Goal: Task Accomplishment & Management: Manage account settings

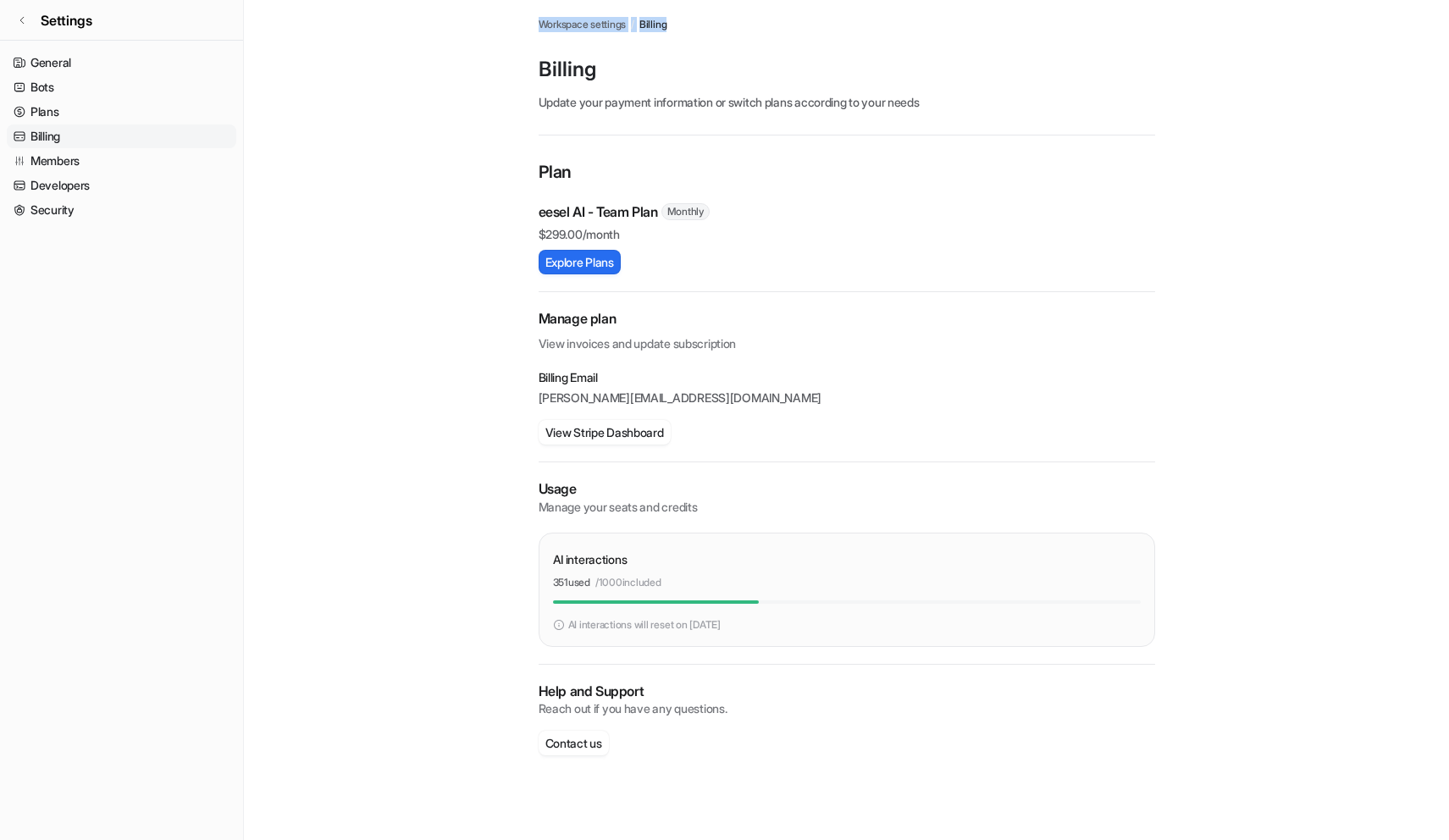
drag, startPoint x: 524, startPoint y: 24, endPoint x: 716, endPoint y: 24, distance: 192.0
click at [716, 24] on main "Workspace settings / Billing Billing Update your payment information or switch …" at bounding box center [846, 395] width 1205 height 790
click at [716, 24] on div "Workspace settings / Billing" at bounding box center [847, 24] width 617 height 15
drag, startPoint x: 515, startPoint y: 26, endPoint x: 814, endPoint y: 24, distance: 299.0
click at [814, 24] on main "Workspace settings / Billing Billing Update your payment information or switch …" at bounding box center [846, 395] width 1205 height 790
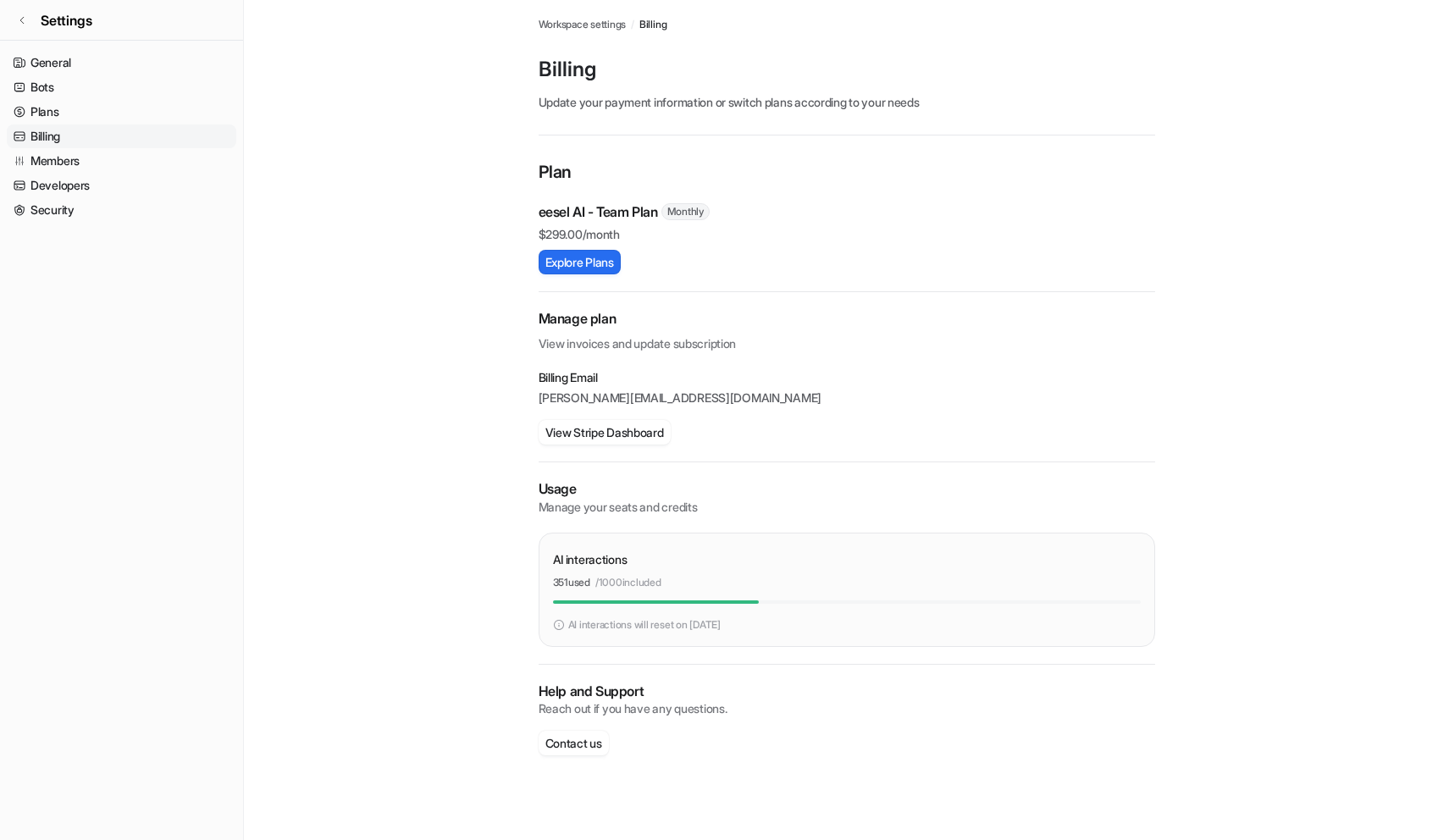
click at [520, 73] on main "Workspace settings / Billing Billing Update your payment information or switch …" at bounding box center [846, 395] width 1205 height 790
drag, startPoint x: 537, startPoint y: 67, endPoint x: 662, endPoint y: 71, distance: 125.1
click at [656, 67] on div "Workspace settings / Billing Billing Update your payment information or switch …" at bounding box center [847, 395] width 643 height 790
click at [665, 71] on p "Billing" at bounding box center [847, 69] width 617 height 27
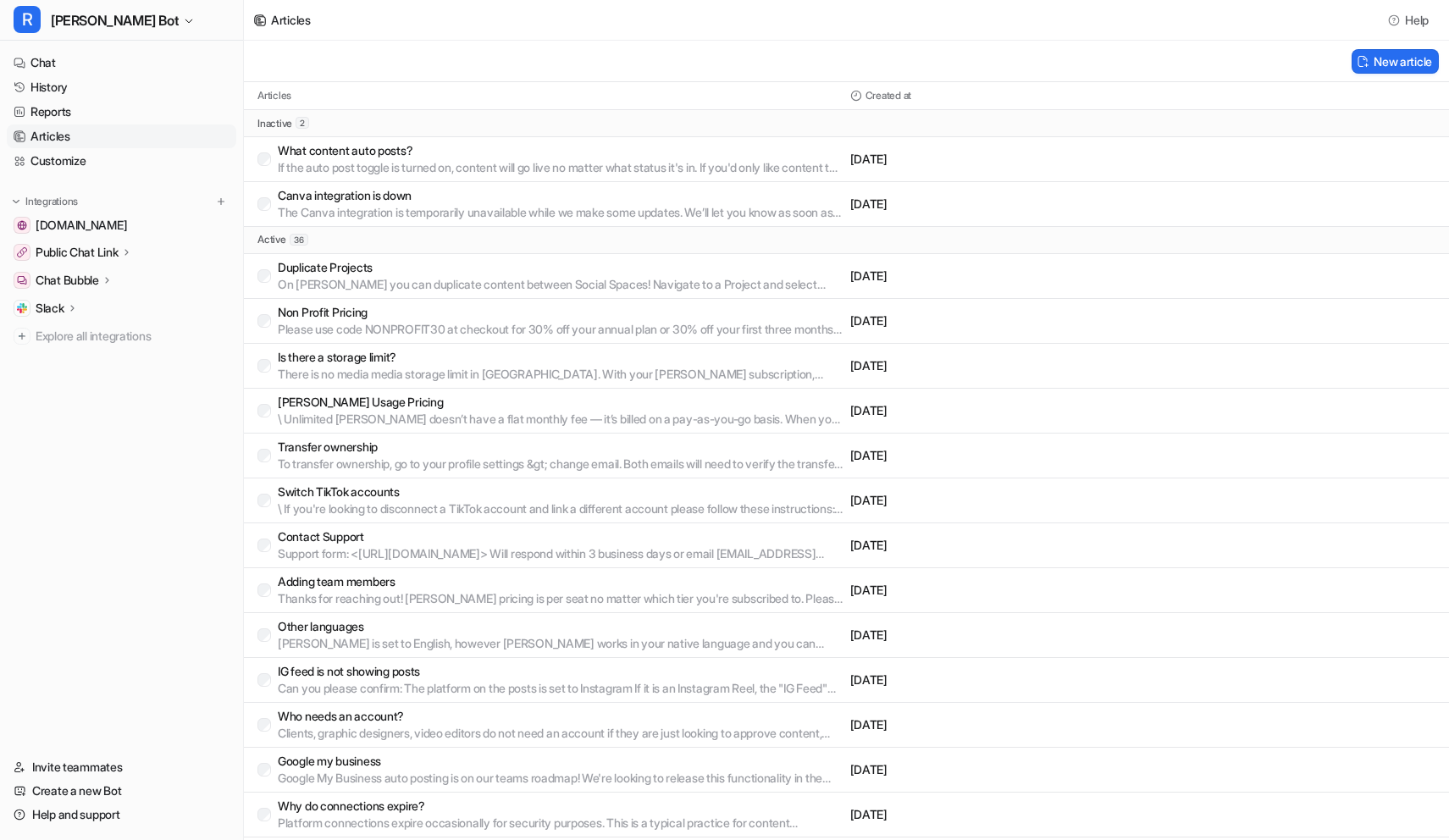
scroll to position [1029, 0]
click at [111, 95] on link "History" at bounding box center [122, 87] width 229 height 24
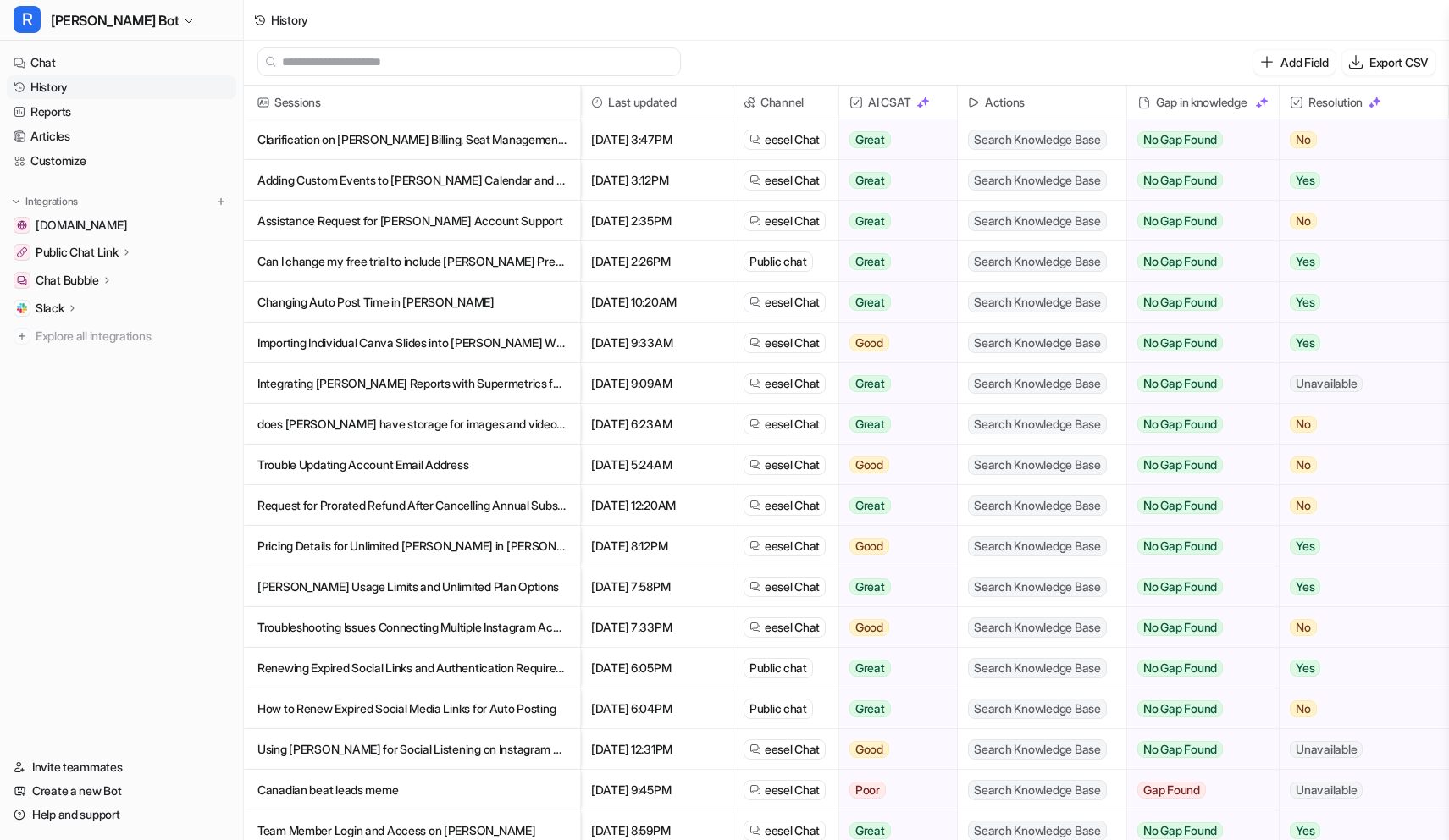
scroll to position [3, 0]
click at [1004, 41] on div "Add Field Export CSV" at bounding box center [846, 61] width 1205 height 47
click at [91, 441] on nav "Chat History Reports Articles Customize Integrations [DOMAIN_NAME] Public Chat …" at bounding box center [122, 393] width 243 height 698
click at [350, 23] on div "History" at bounding box center [846, 20] width 1205 height 41
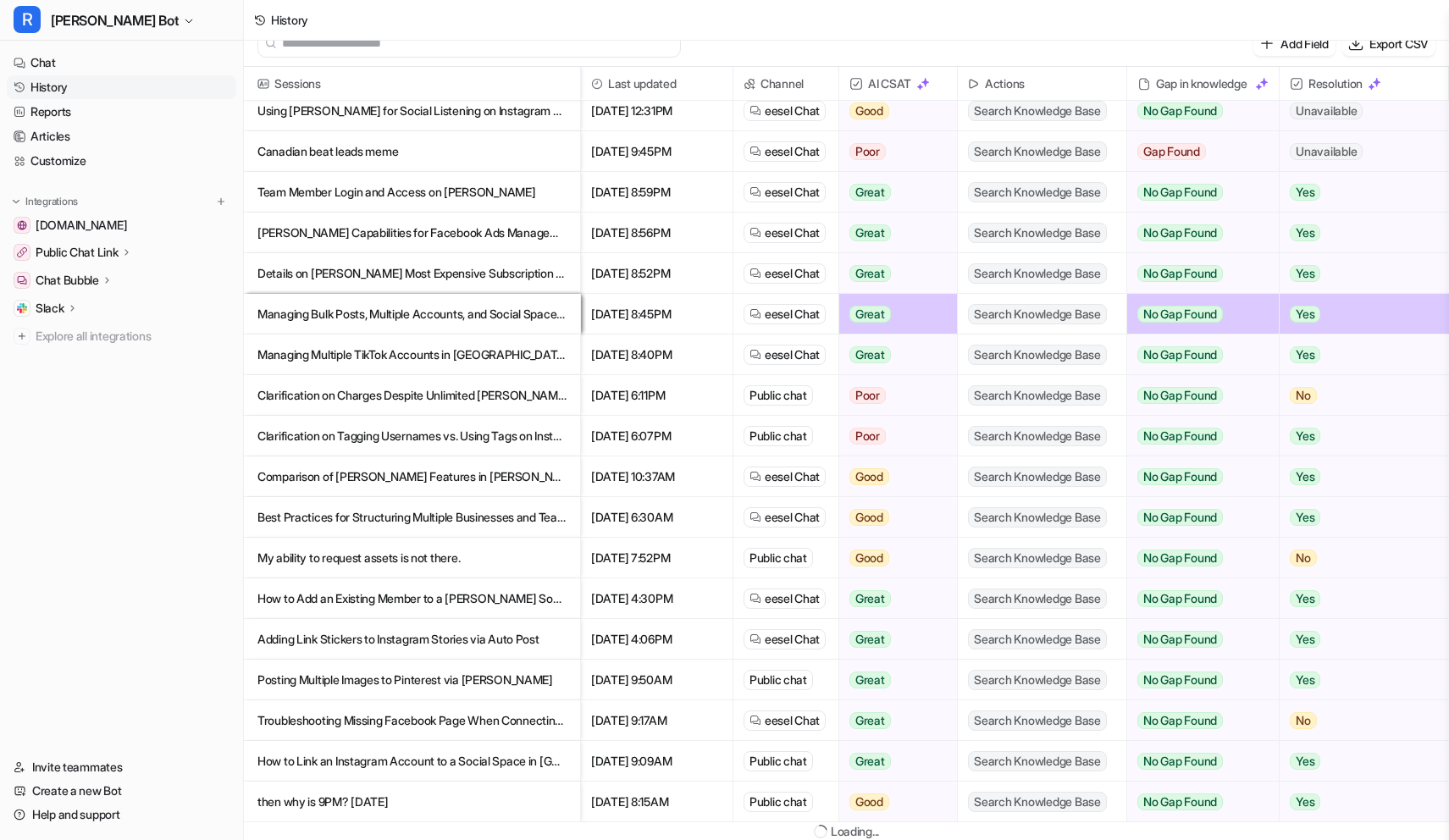
scroll to position [20, 0]
click at [207, 388] on nav "Chat History Reports Articles Customize Integrations [DOMAIN_NAME] Public Chat …" at bounding box center [122, 393] width 243 height 698
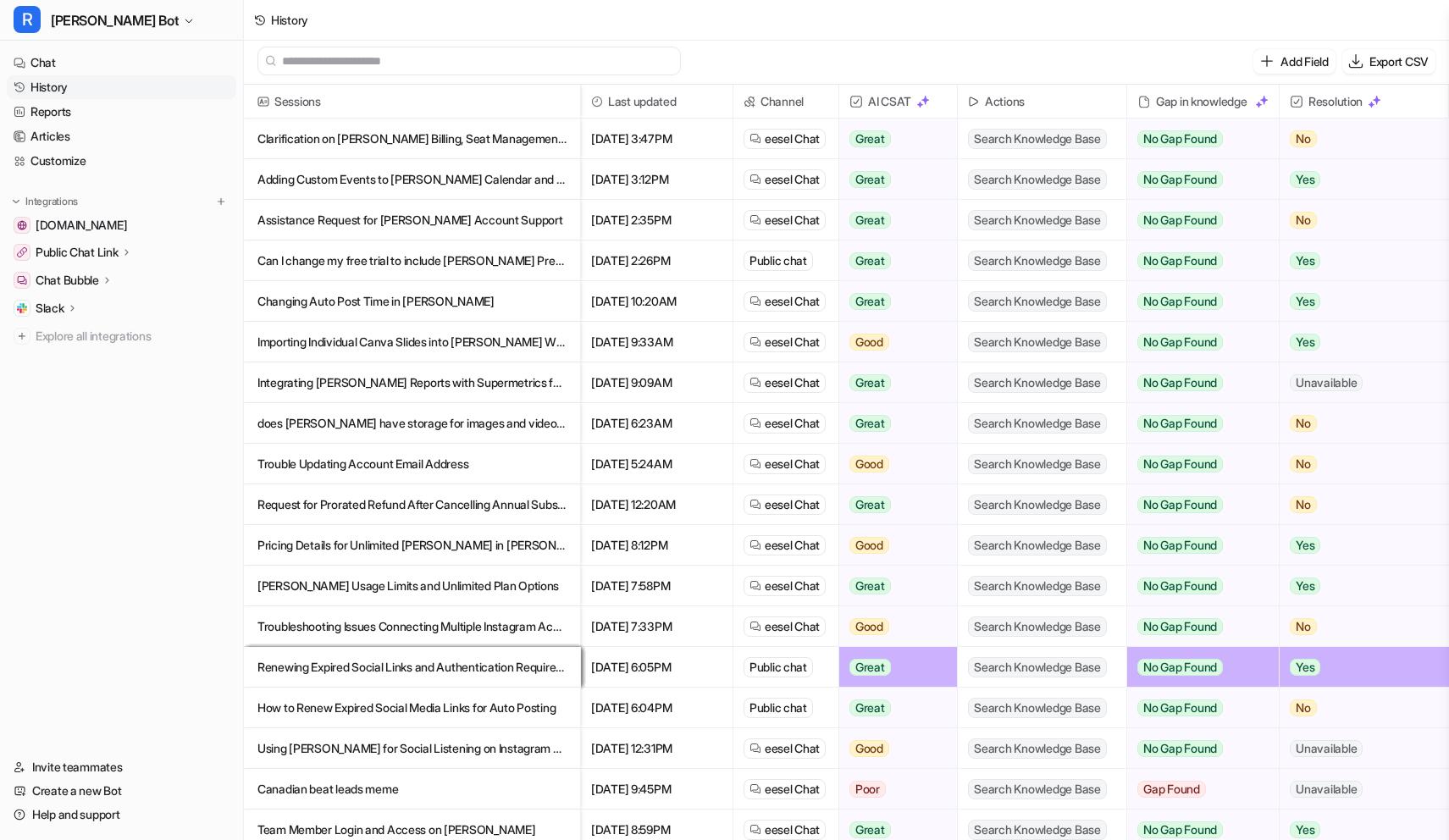
scroll to position [0, 0]
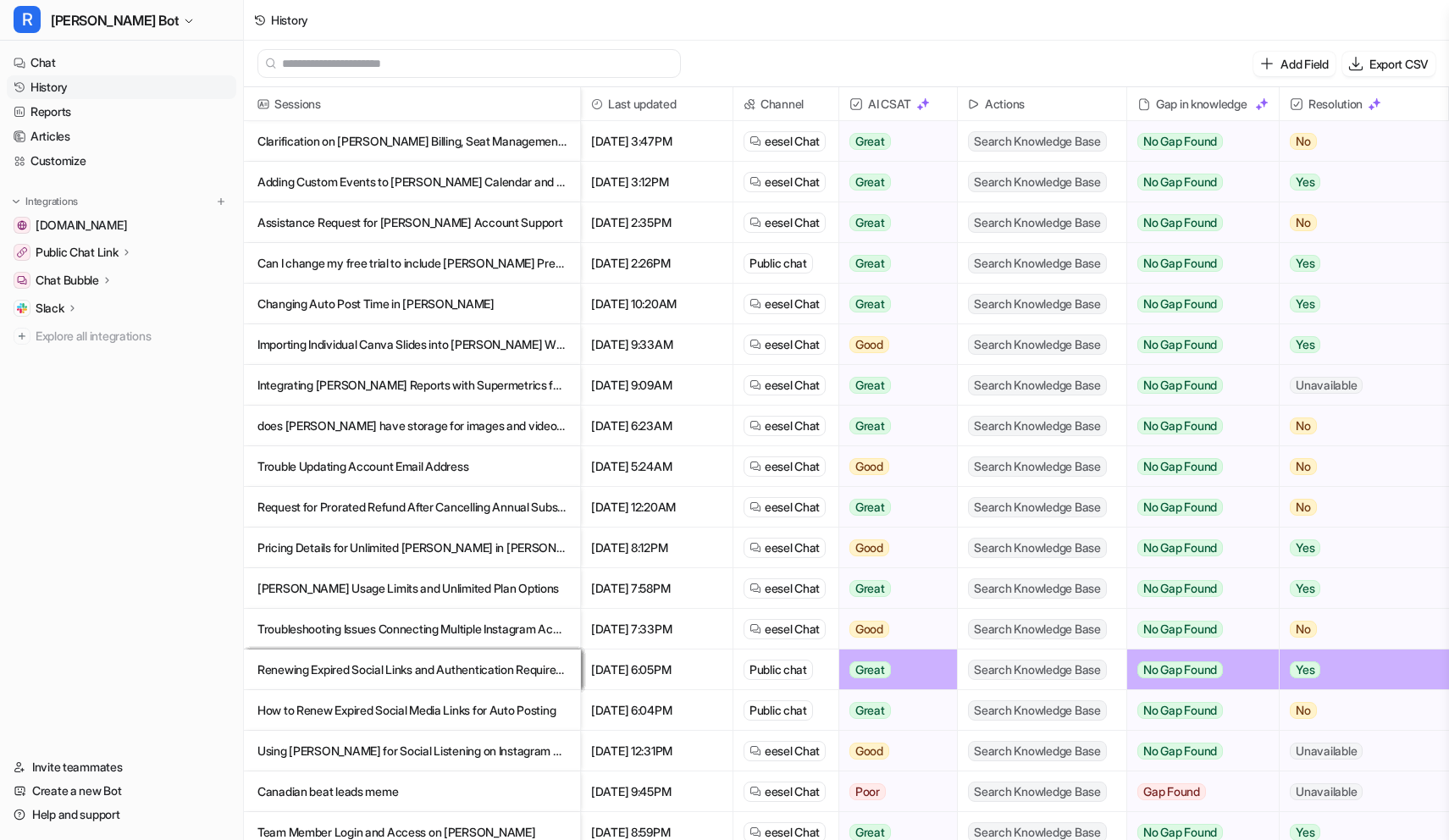
click at [202, 682] on nav "Chat History Reports Articles Customize Integrations [DOMAIN_NAME] Public Chat …" at bounding box center [122, 393] width 243 height 698
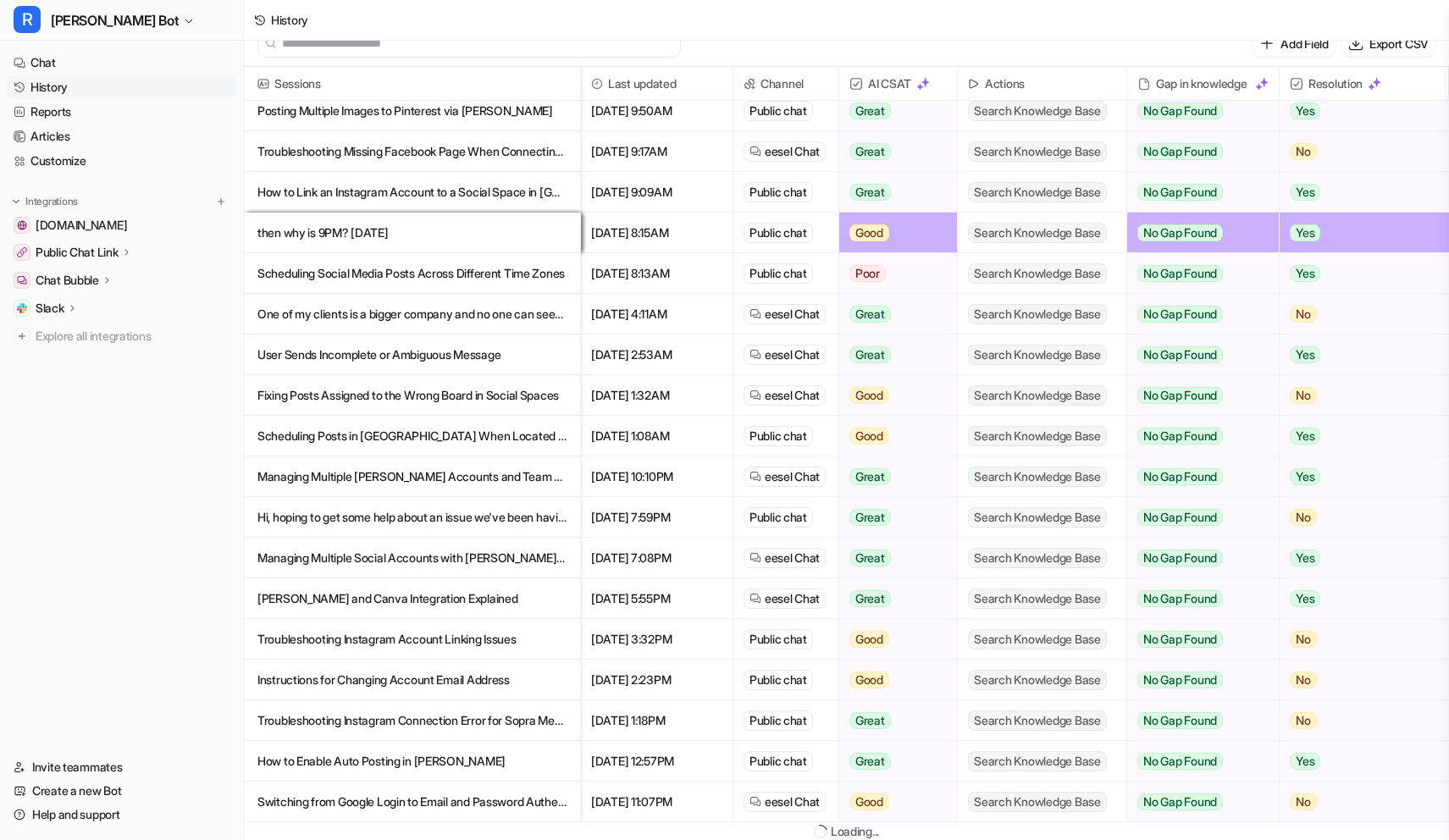
scroll to position [20, 0]
click at [138, 680] on nav "Chat History Reports Articles Customize Integrations [DOMAIN_NAME] Public Chat …" at bounding box center [122, 393] width 243 height 698
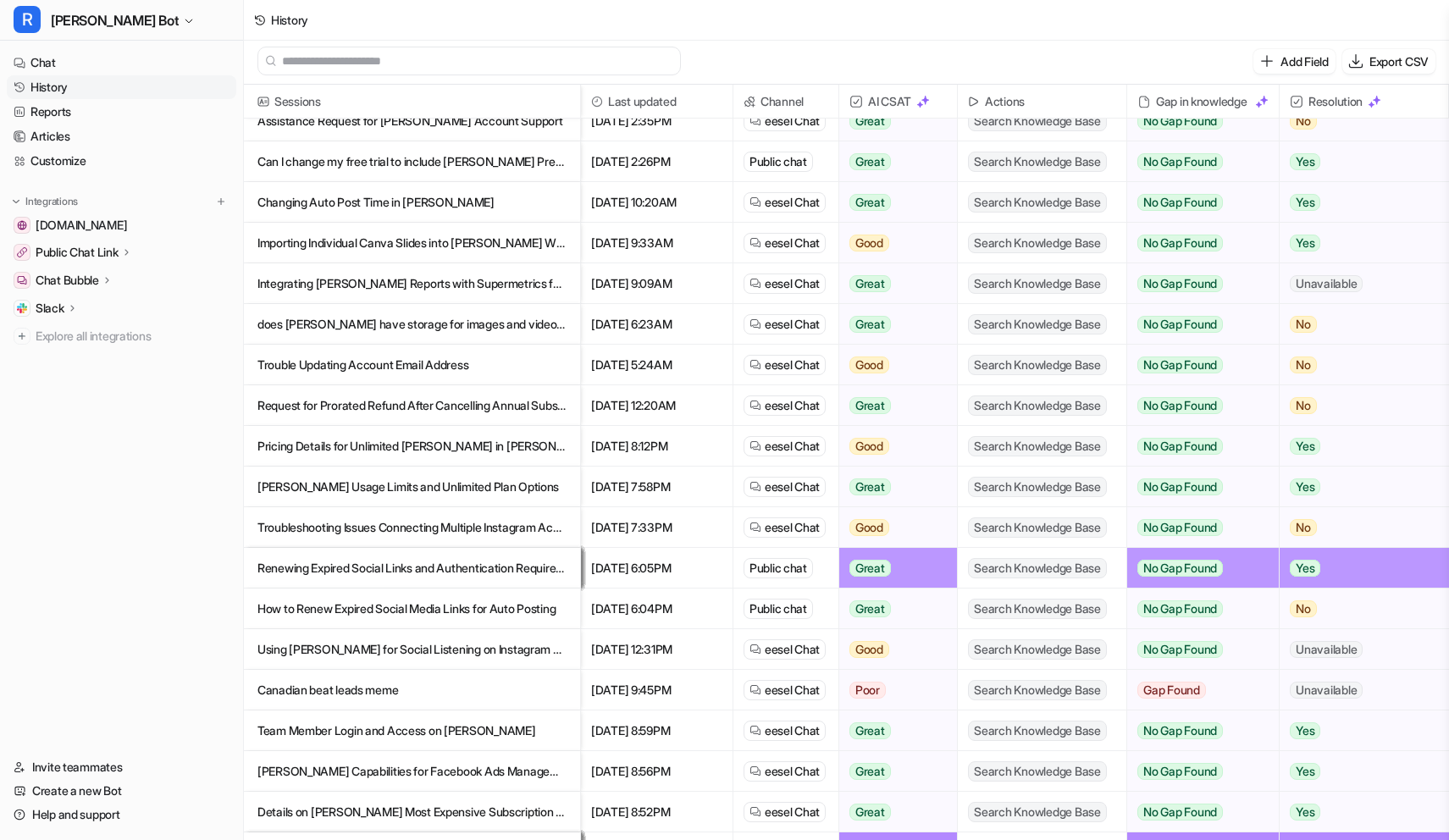
scroll to position [0, 0]
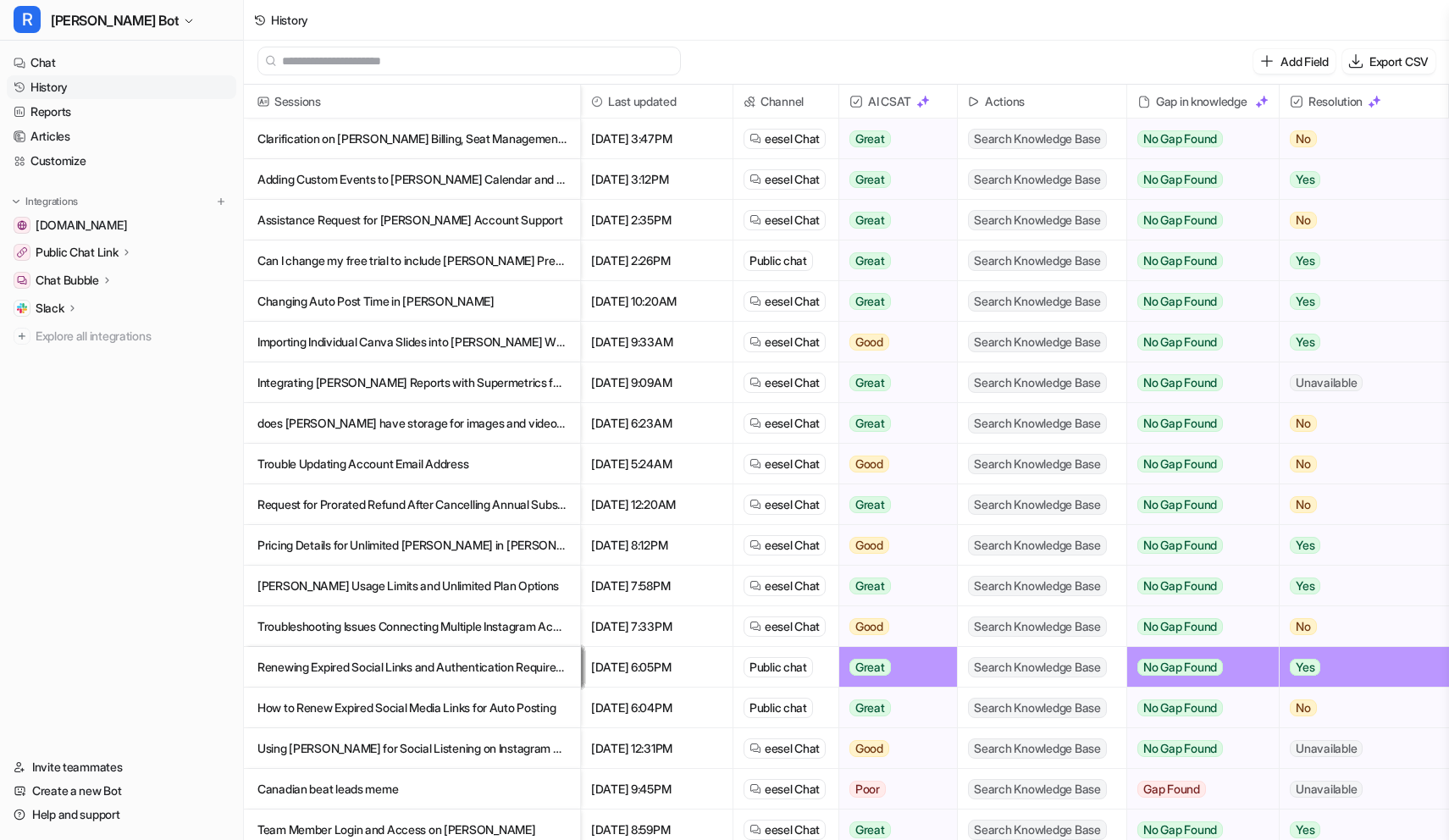
click at [375, 178] on p "Adding Custom Events to [PERSON_NAME] Calendar and Google Calendar Integration" at bounding box center [412, 180] width 309 height 41
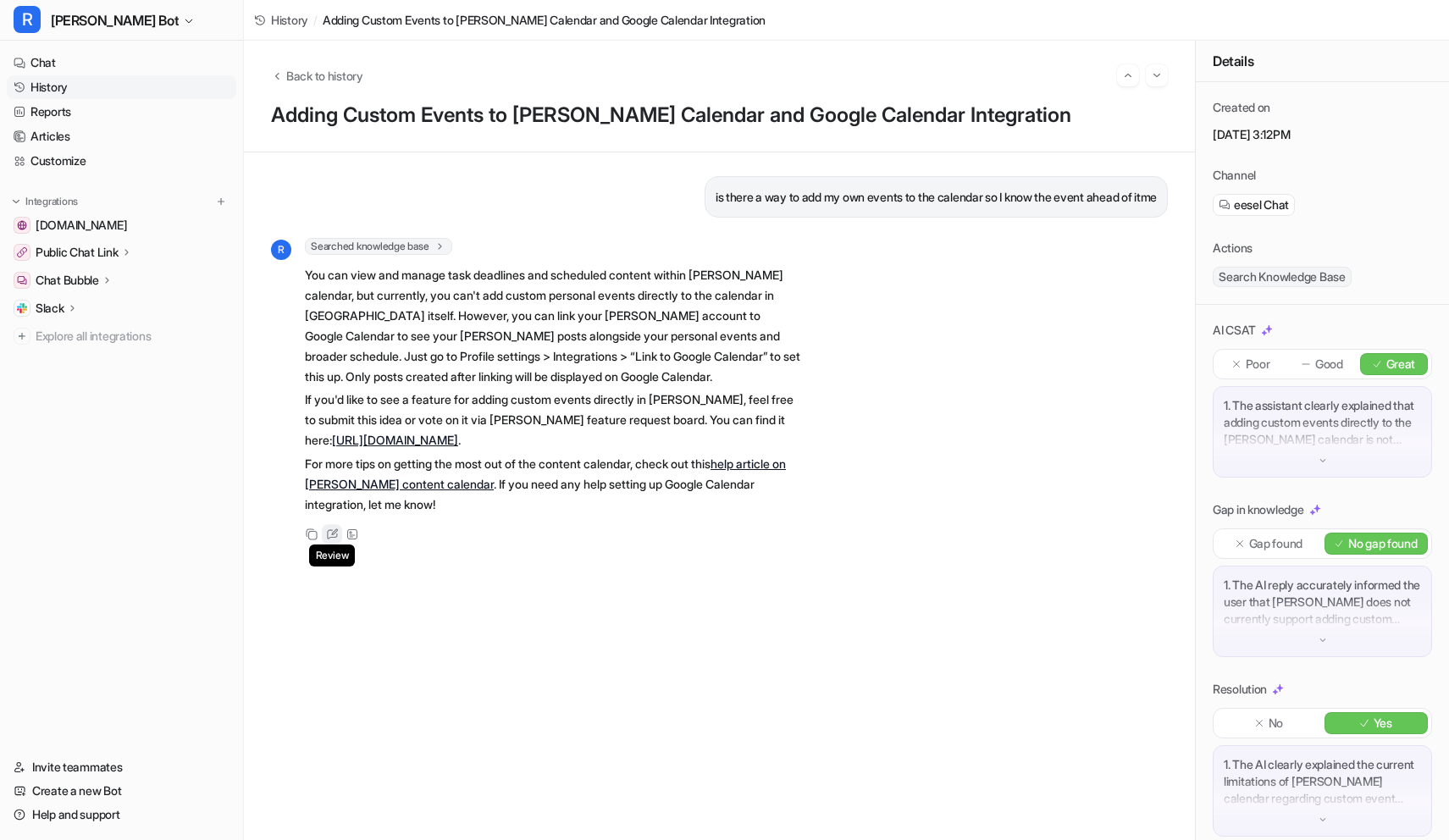
click at [334, 536] on icon at bounding box center [332, 534] width 12 height 11
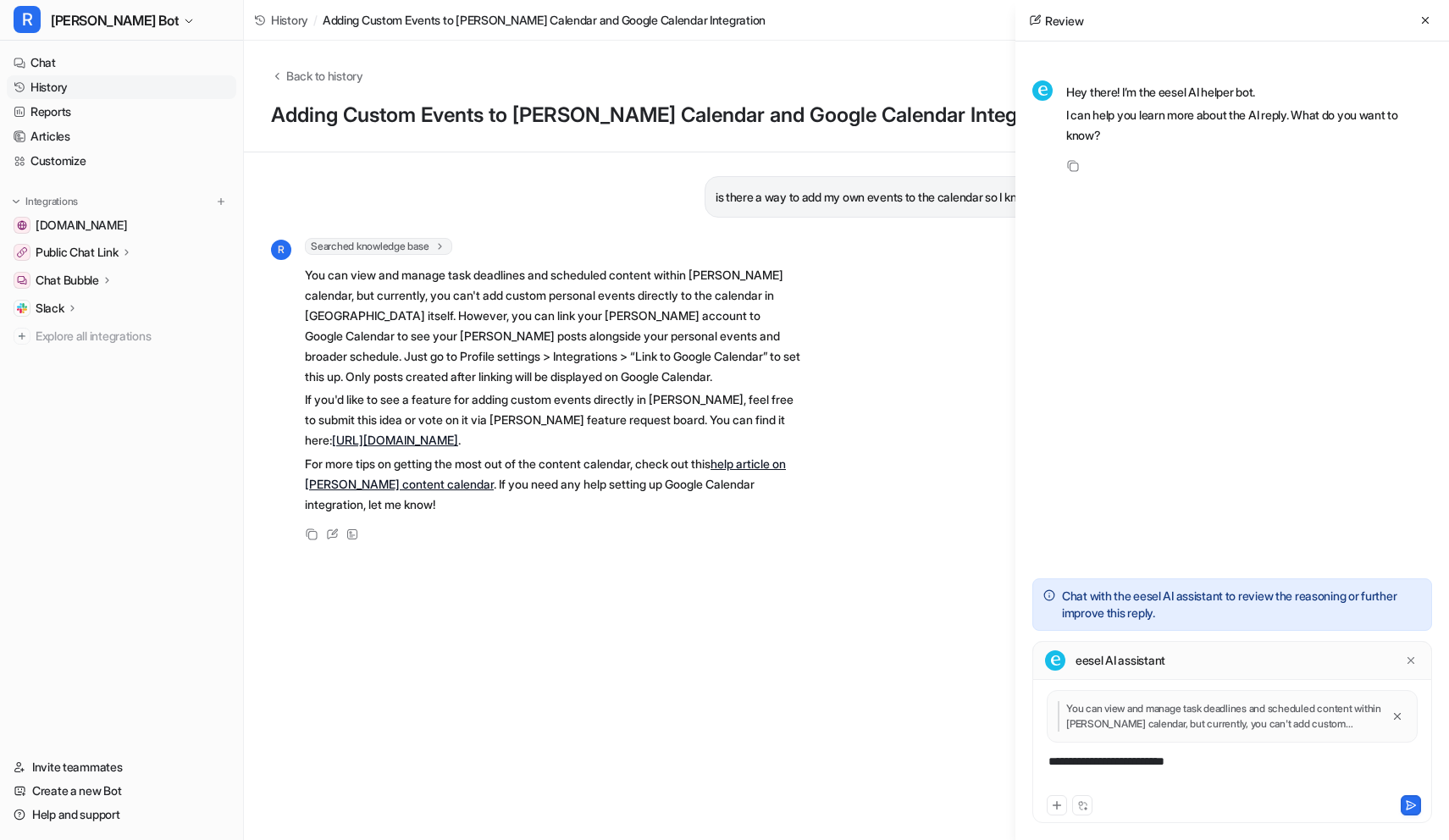
click at [1090, 769] on div "**********" at bounding box center [1232, 772] width 391 height 39
click at [1263, 769] on div "**********" at bounding box center [1232, 772] width 391 height 39
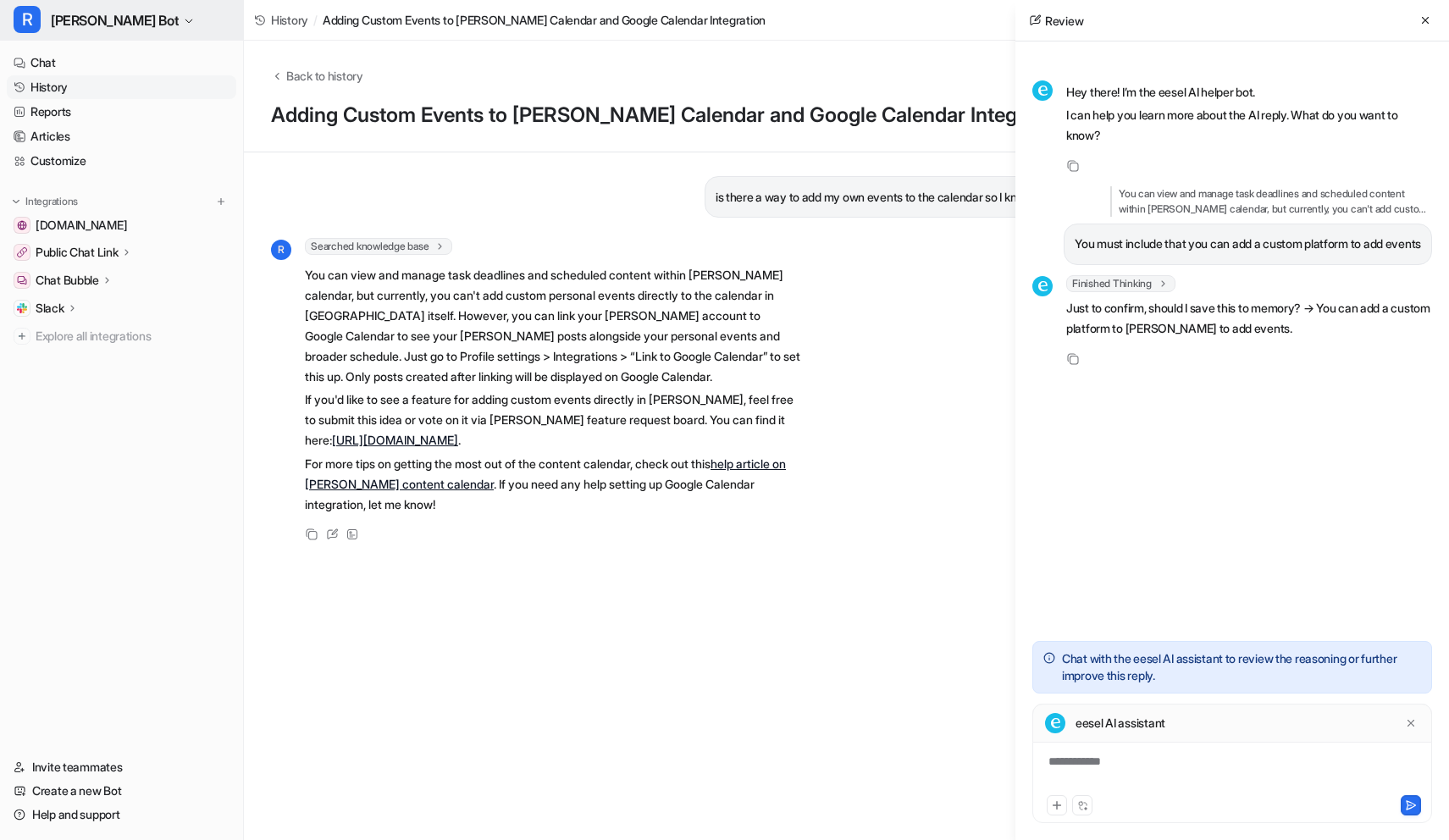
click at [104, 24] on span "[PERSON_NAME] Bot" at bounding box center [115, 20] width 128 height 24
click at [99, 123] on link "Settings" at bounding box center [135, 129] width 234 height 28
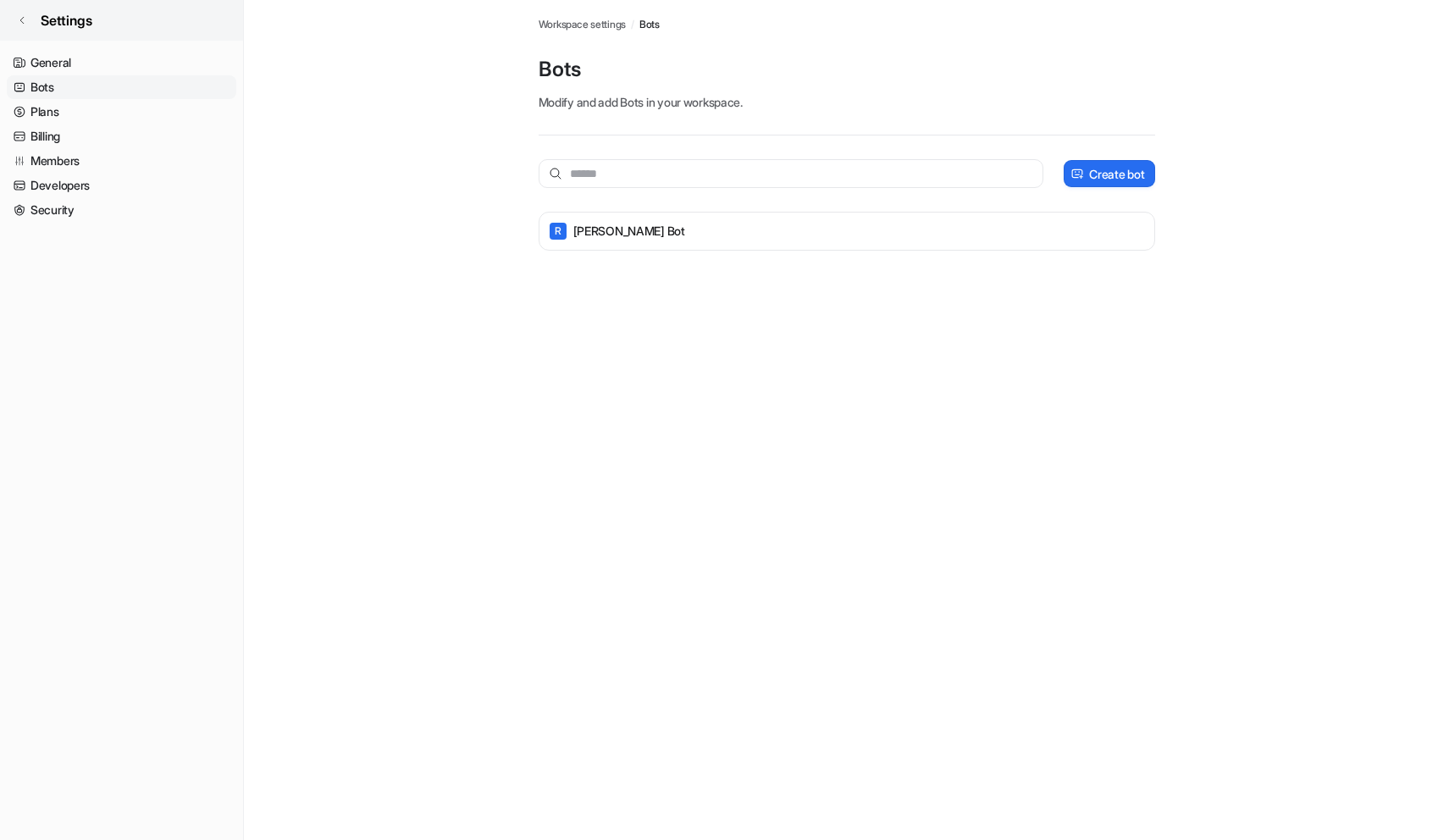
click at [25, 25] on icon at bounding box center [22, 20] width 11 height 11
